Goal: Transaction & Acquisition: Purchase product/service

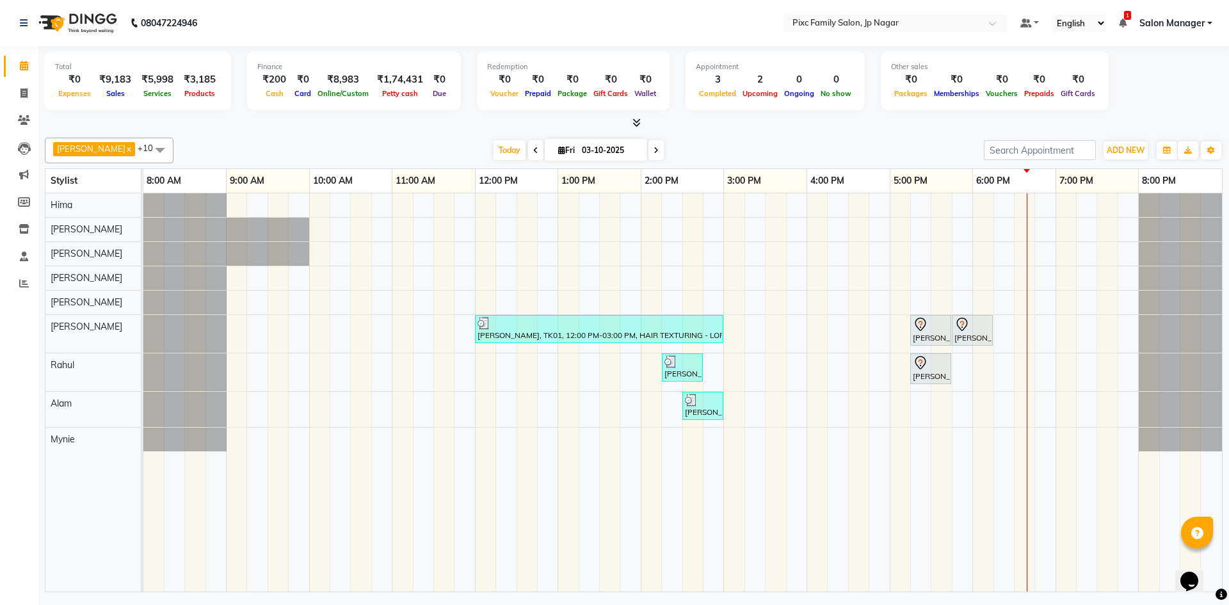
click at [533, 151] on icon at bounding box center [535, 151] width 5 height 8
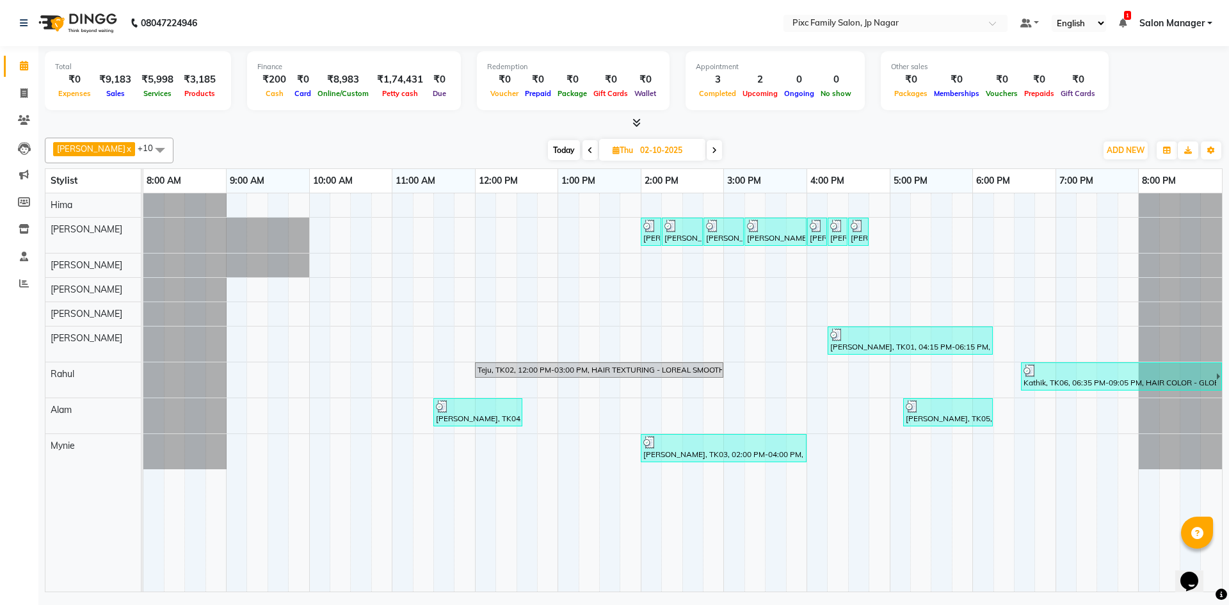
click at [554, 151] on span "Today" at bounding box center [564, 150] width 32 height 20
type input "03-10-2025"
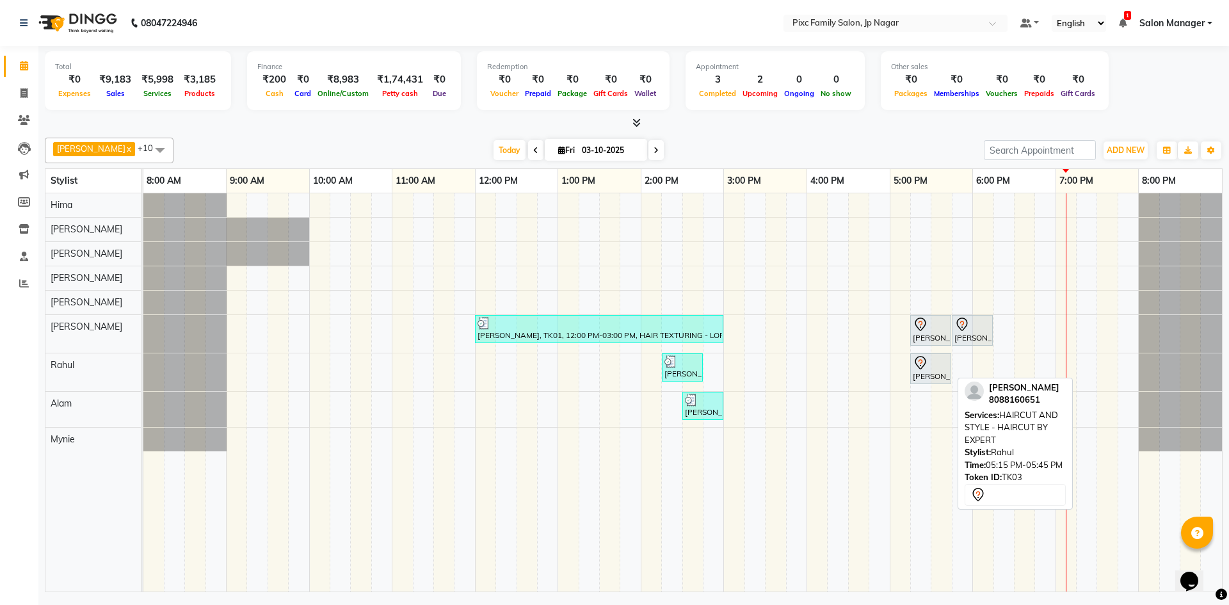
click at [932, 373] on div "[PERSON_NAME], TK03, 05:15 PM-05:45 PM, HAIRCUT AND STYLE - HAIRCUT BY EXPERT" at bounding box center [931, 368] width 38 height 27
select select "7"
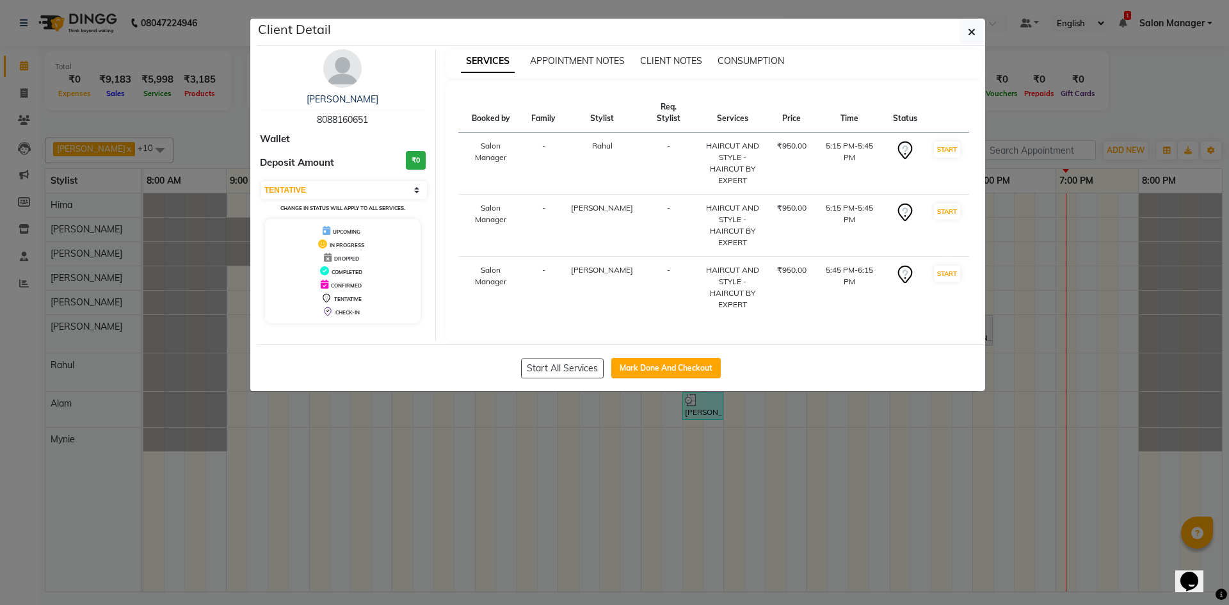
drag, startPoint x: 636, startPoint y: 358, endPoint x: 638, endPoint y: 375, distance: 17.5
click at [636, 358] on button "Mark Done And Checkout" at bounding box center [665, 368] width 109 height 20
select select "8432"
select select "service"
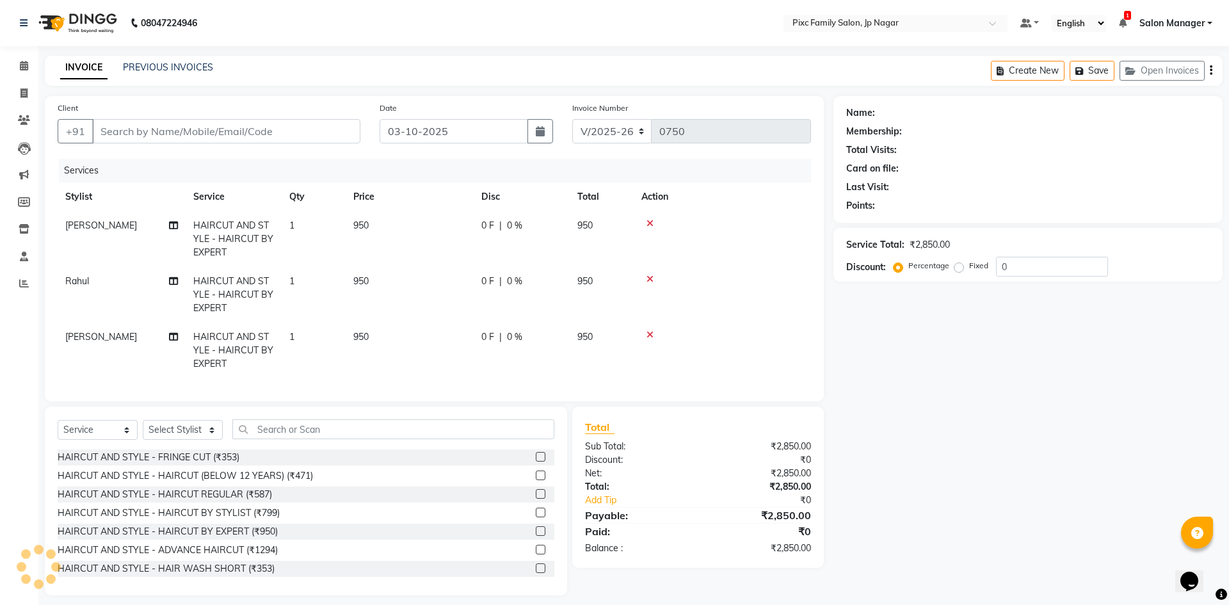
type input "8088160651"
select select "84043"
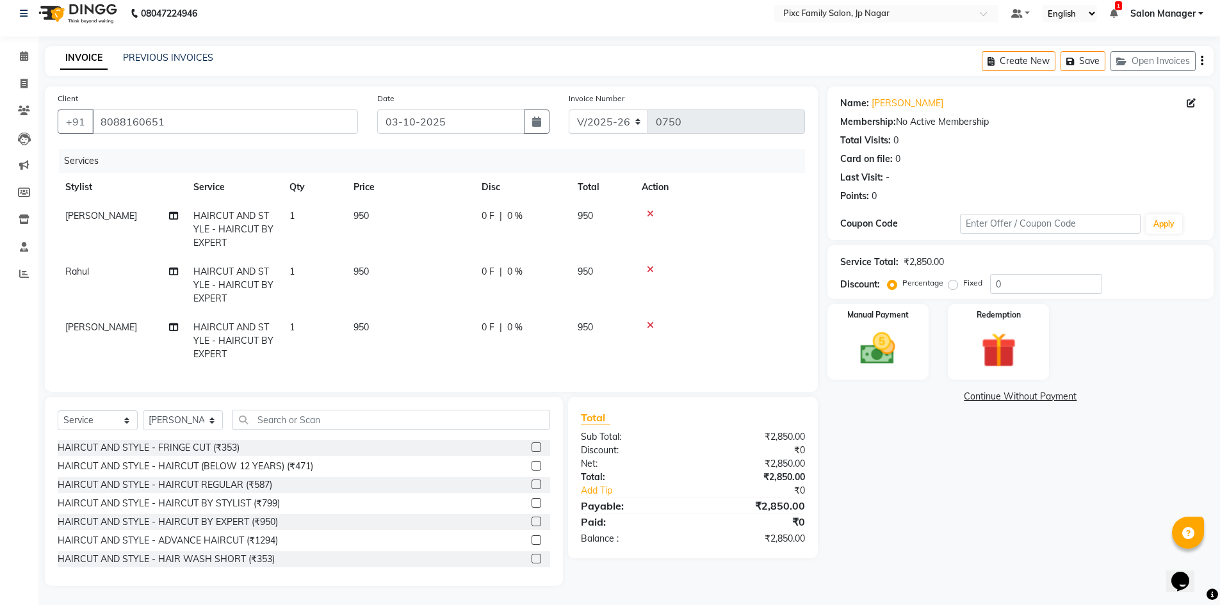
scroll to position [19, 0]
click at [951, 280] on div "Fixed" at bounding box center [966, 282] width 31 height 15
click at [963, 277] on label "Fixed" at bounding box center [972, 283] width 19 height 12
click at [953, 279] on input "Fixed" at bounding box center [955, 283] width 9 height 9
radio input "true"
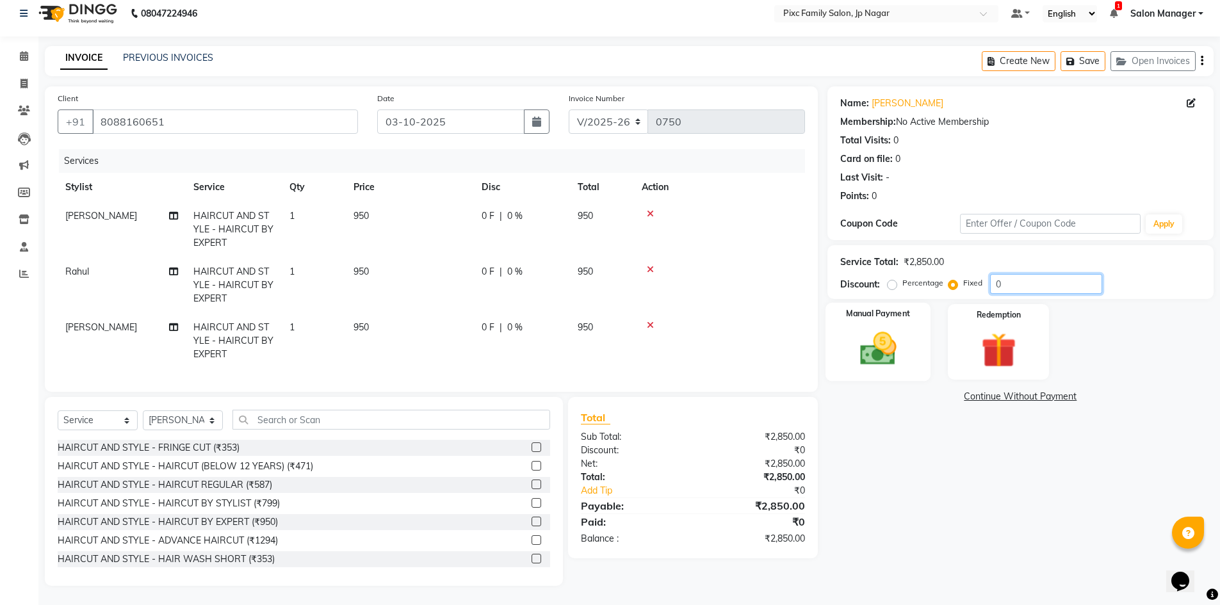
drag, startPoint x: 988, startPoint y: 287, endPoint x: 923, endPoint y: 305, distance: 67.7
click at [925, 305] on div "Name: [PERSON_NAME] Membership: No Active Membership Total Visits: 0 Card on fi…" at bounding box center [1025, 335] width 396 height 499
type input "453"
click at [890, 356] on img at bounding box center [877, 349] width 59 height 42
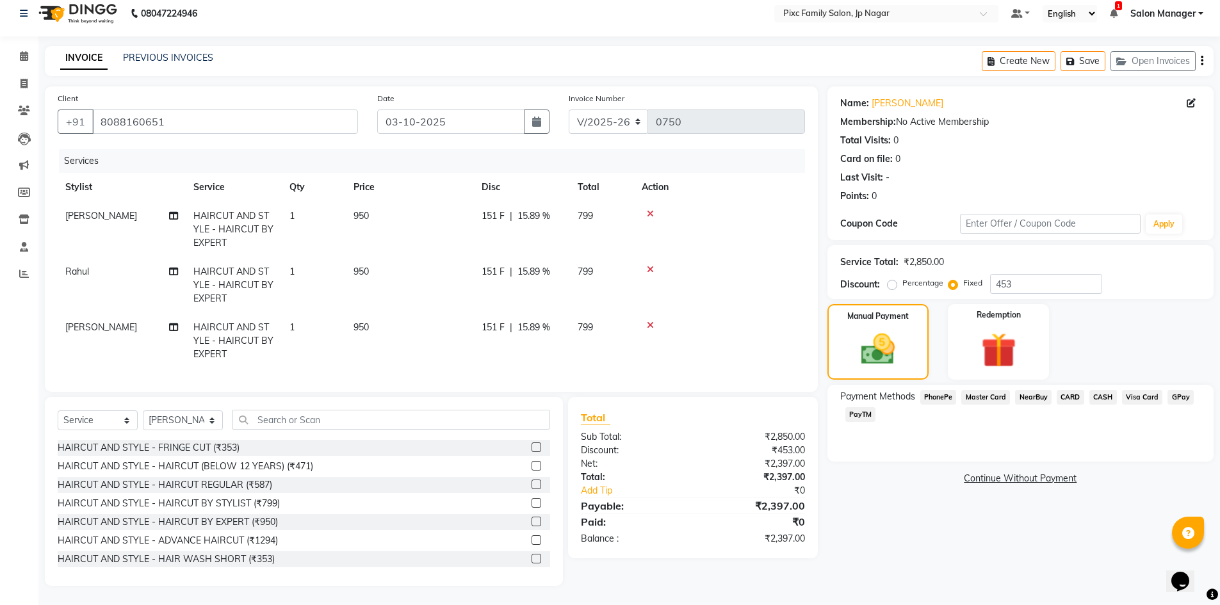
click at [941, 390] on span "PhonePe" at bounding box center [938, 397] width 36 height 15
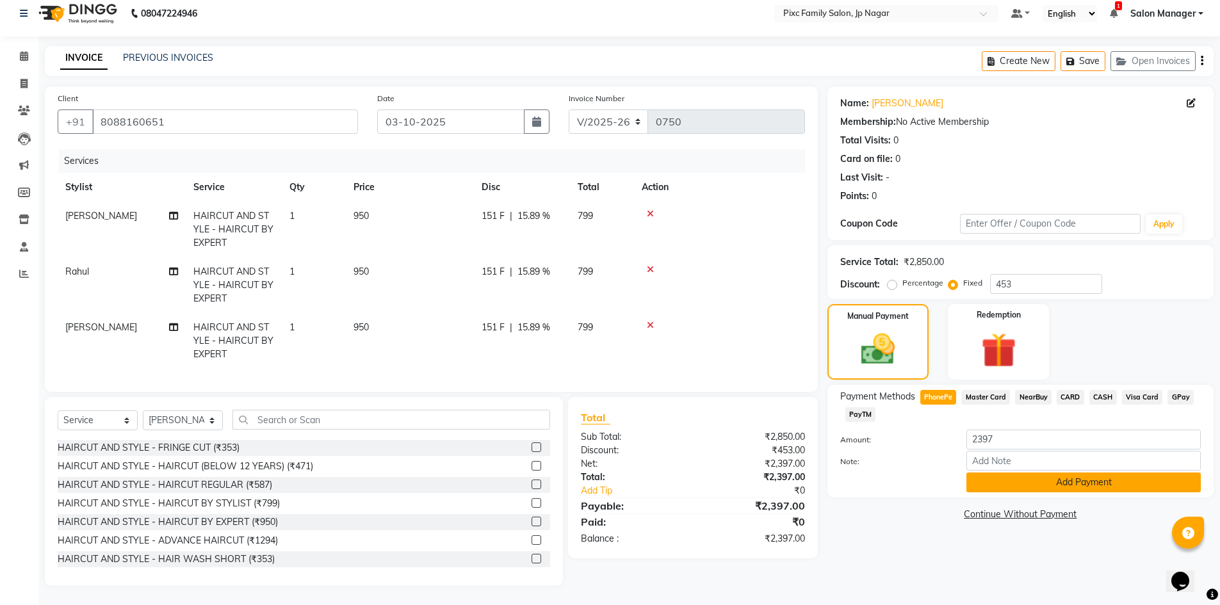
click at [1074, 476] on button "Add Payment" at bounding box center [1083, 483] width 234 height 20
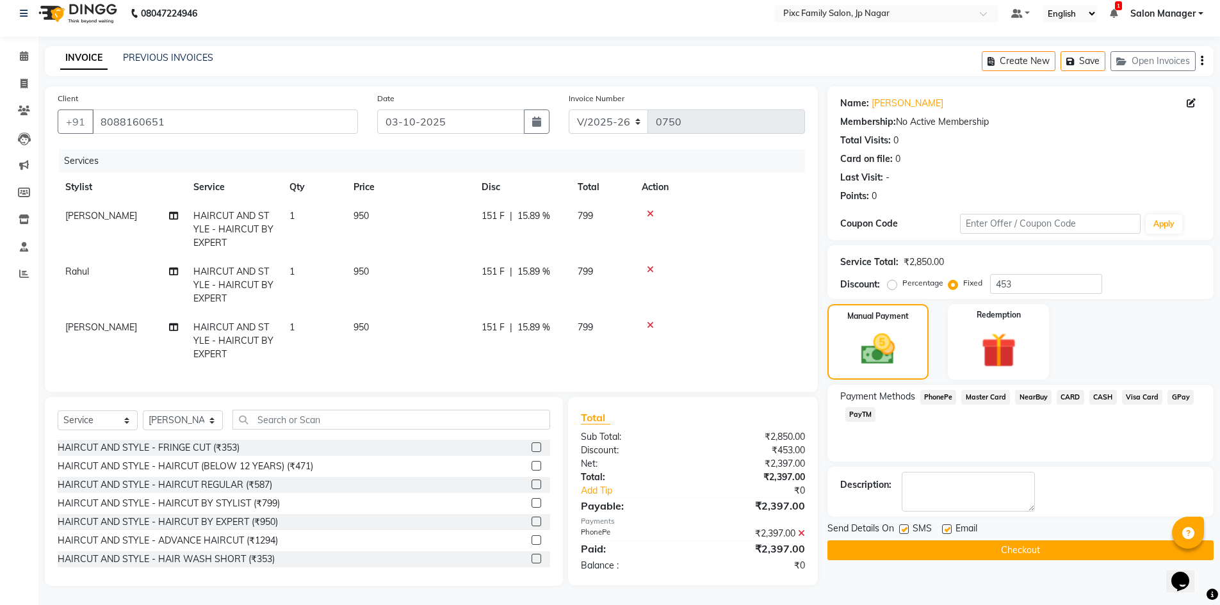
click at [899, 540] on button "Checkout" at bounding box center [1020, 550] width 386 height 20
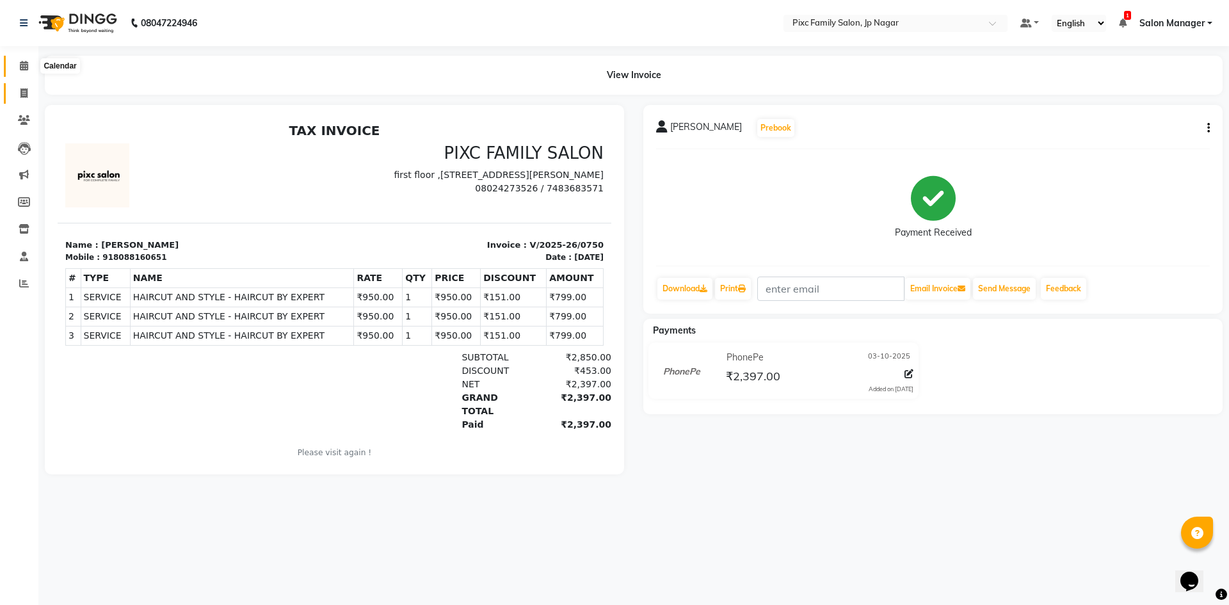
drag, startPoint x: 22, startPoint y: 69, endPoint x: 28, endPoint y: 94, distance: 26.3
click at [22, 69] on icon at bounding box center [24, 66] width 8 height 10
